Goal: Task Accomplishment & Management: Manage account settings

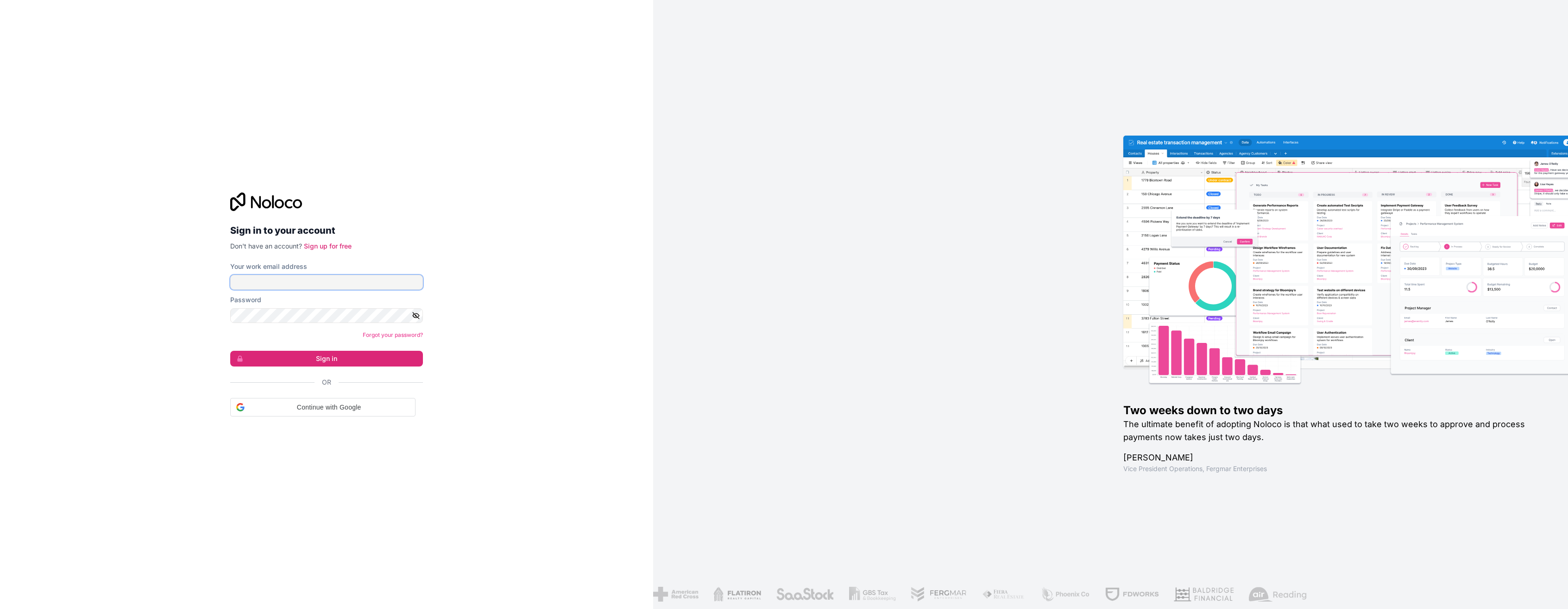
type input "**********"
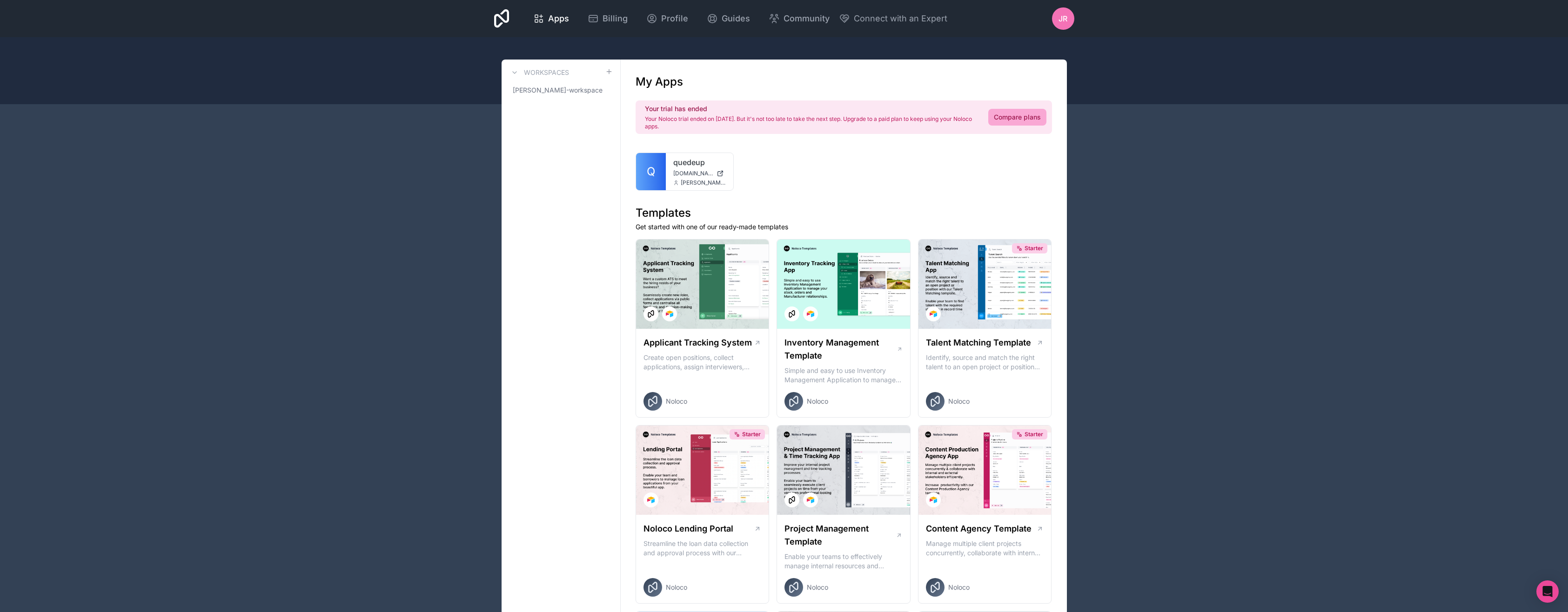
click at [857, 15] on span "Connect with an Expert" at bounding box center [900, 18] width 94 height 13
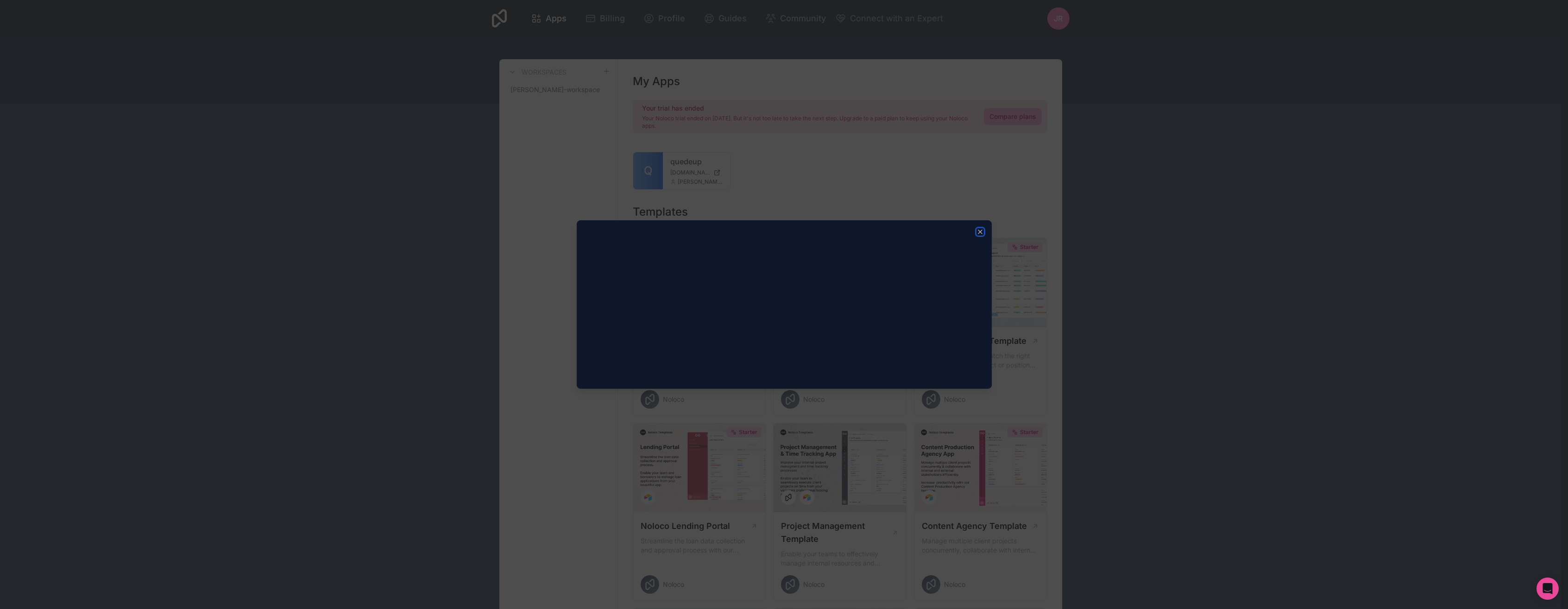
click at [980, 231] on icon "button" at bounding box center [980, 232] width 7 height 7
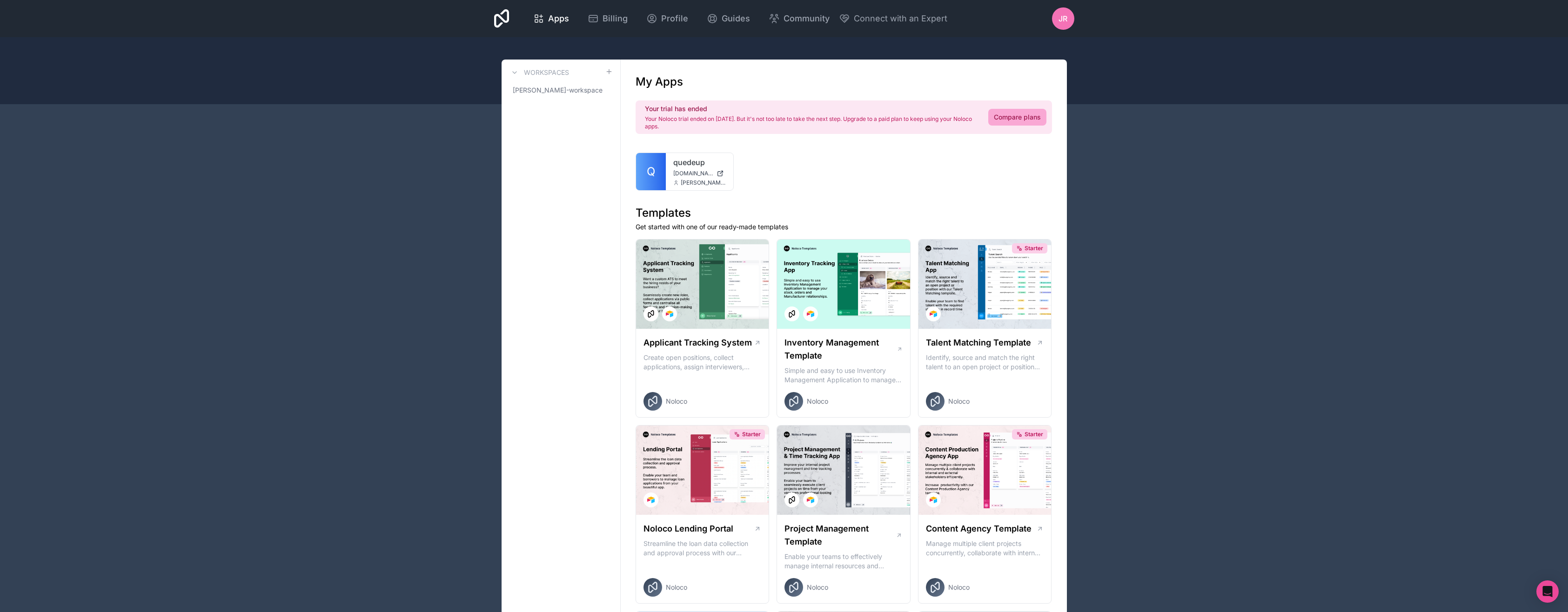
click at [788, 21] on span "Community" at bounding box center [806, 18] width 46 height 13
click at [1068, 24] on div "Jr" at bounding box center [1063, 18] width 23 height 23
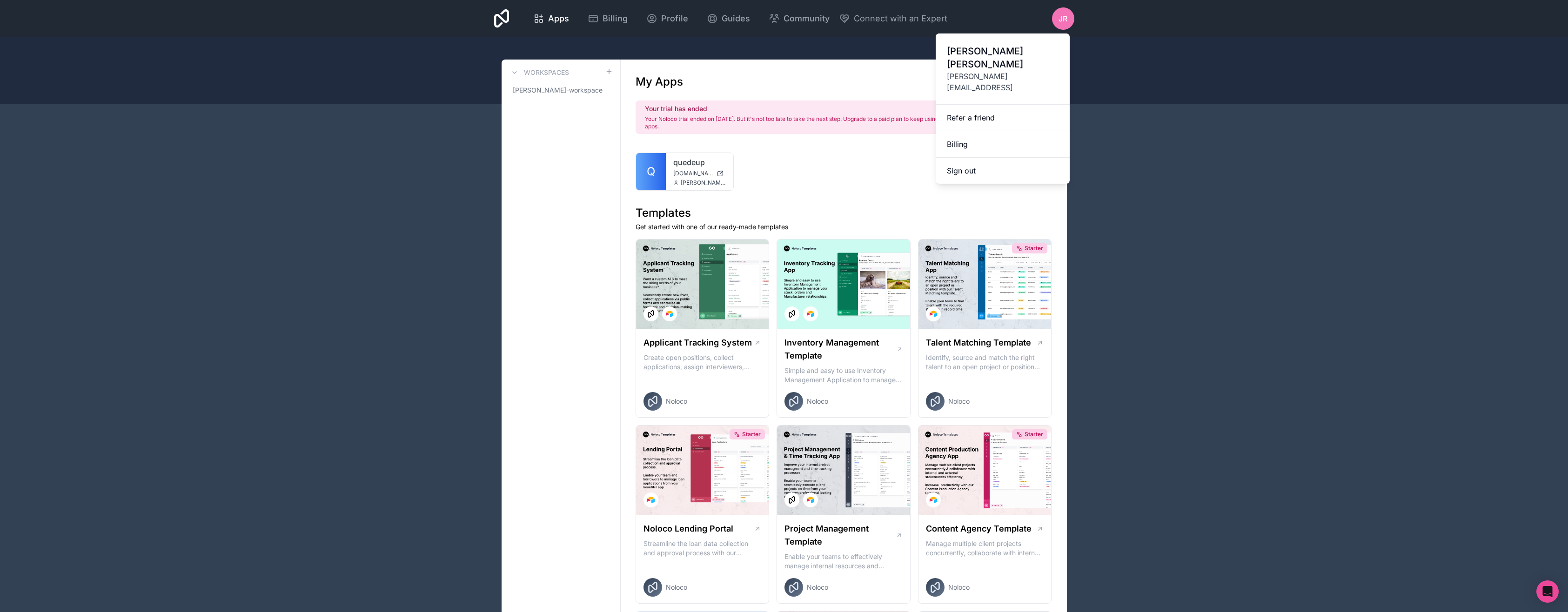
click at [971, 131] on link "Billing" at bounding box center [1002, 144] width 134 height 26
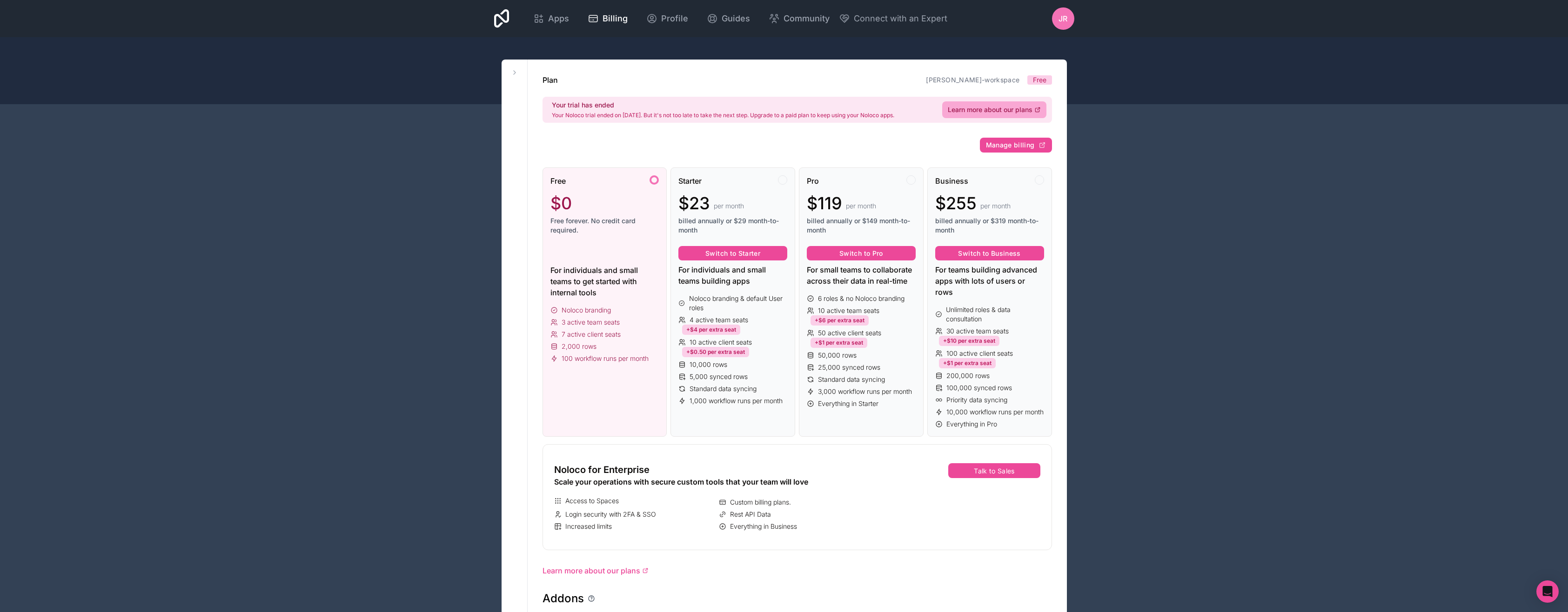
click at [1552, 598] on div "Open Intercom Messenger" at bounding box center [1547, 592] width 23 height 23
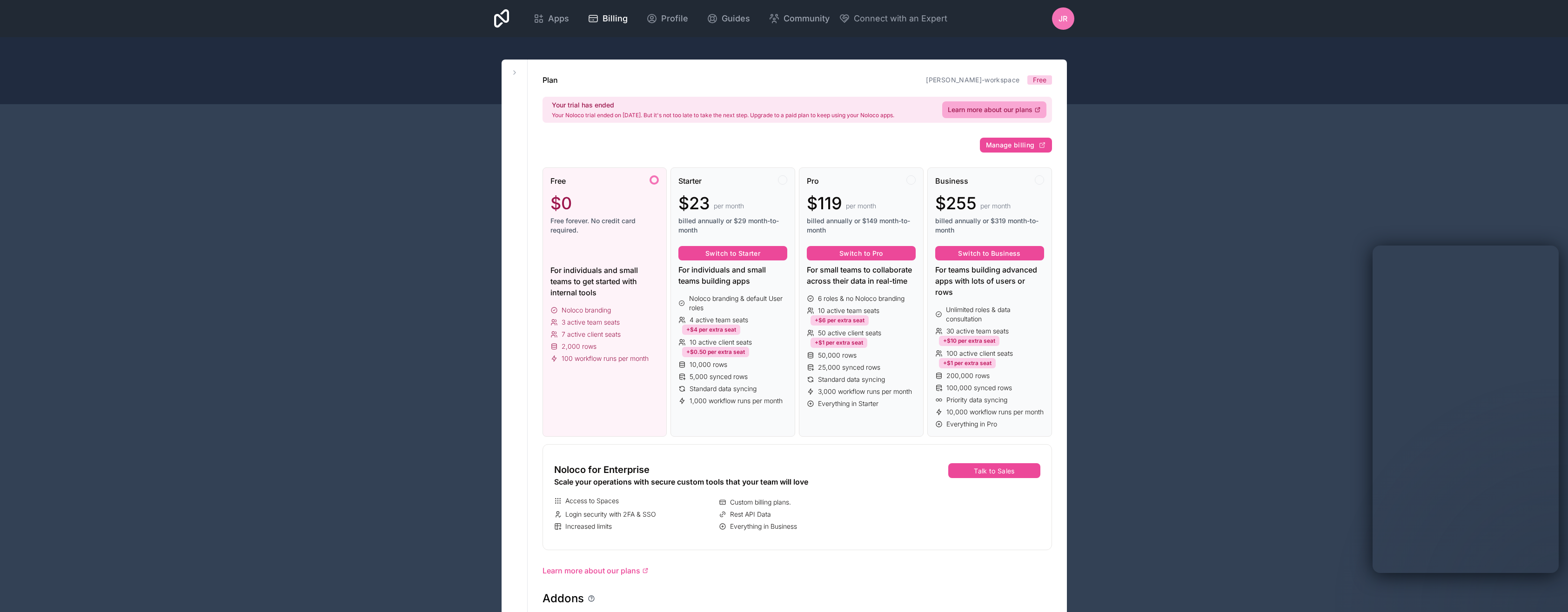
click at [1045, 81] on span "Free" at bounding box center [1039, 79] width 13 height 9
click at [981, 114] on span "Learn more about our plans" at bounding box center [990, 109] width 85 height 9
click at [1017, 145] on span "Manage billing" at bounding box center [1010, 146] width 49 height 9
